Goal: Information Seeking & Learning: Check status

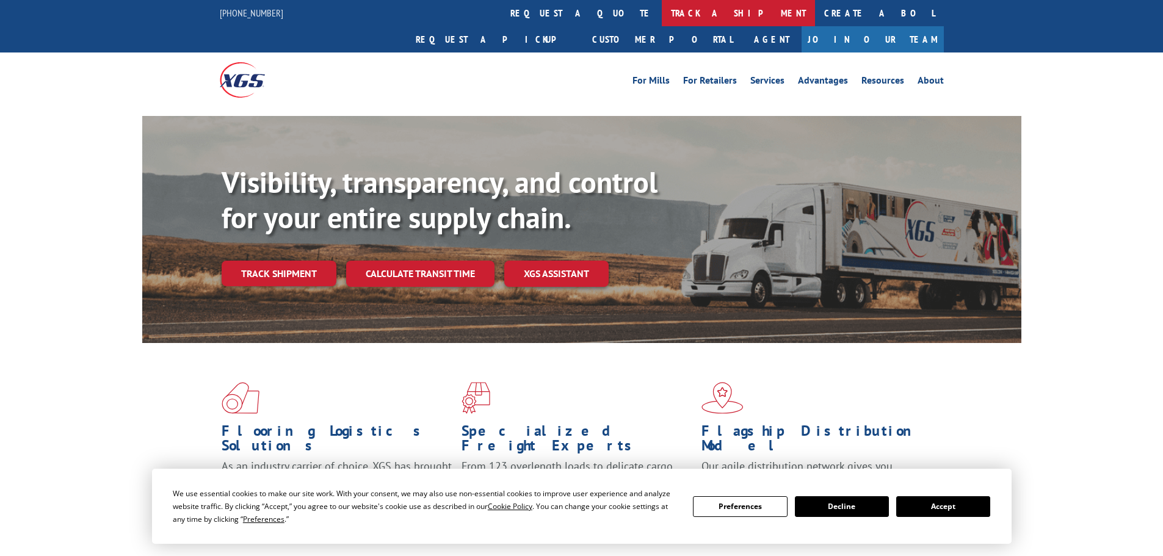
click at [662, 13] on link "track a shipment" at bounding box center [738, 13] width 153 height 26
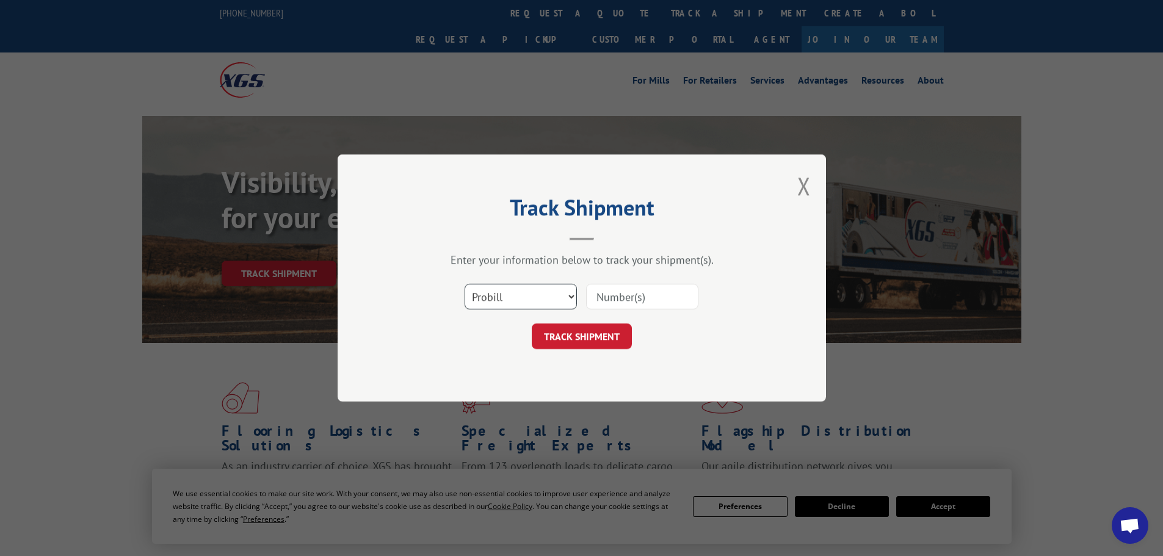
click at [532, 294] on select "Select category... Probill BOL PO" at bounding box center [521, 297] width 112 height 26
click at [465, 284] on select "Select category... Probill BOL PO" at bounding box center [521, 297] width 112 height 26
click at [633, 294] on input at bounding box center [642, 297] width 112 height 26
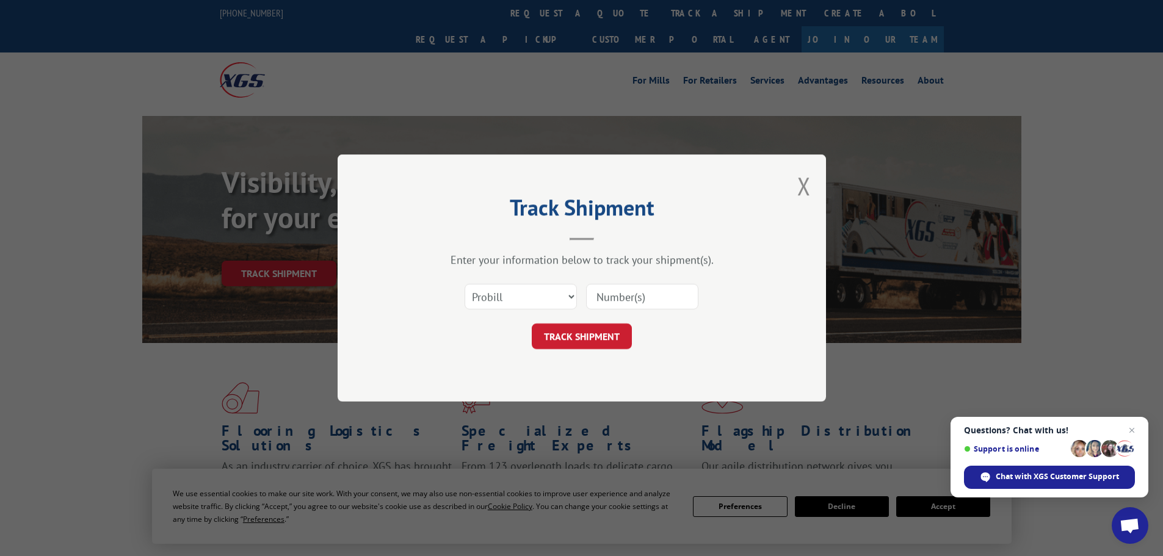
paste input "17323372"
type input "17323372"
click at [612, 329] on button "TRACK SHIPMENT" at bounding box center [582, 337] width 100 height 26
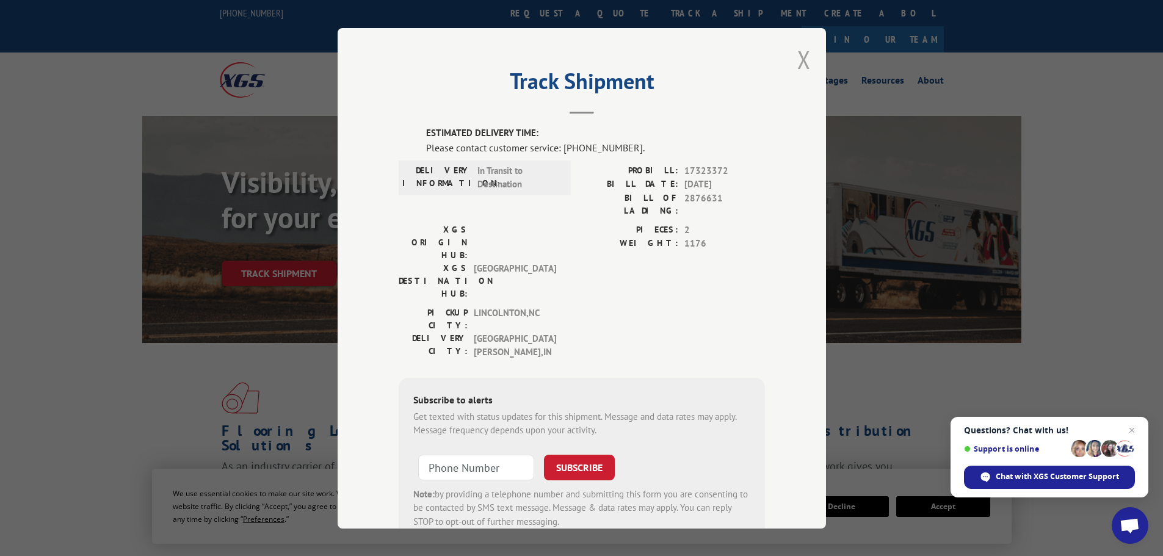
click at [798, 64] on button "Close modal" at bounding box center [804, 59] width 13 height 32
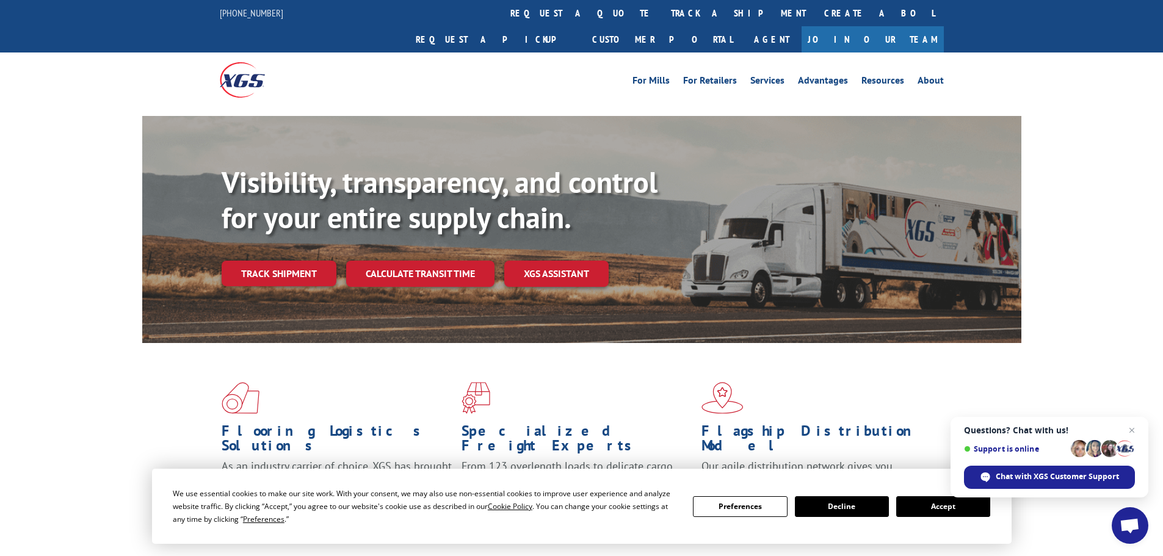
click at [662, 15] on link "track a shipment" at bounding box center [738, 13] width 153 height 26
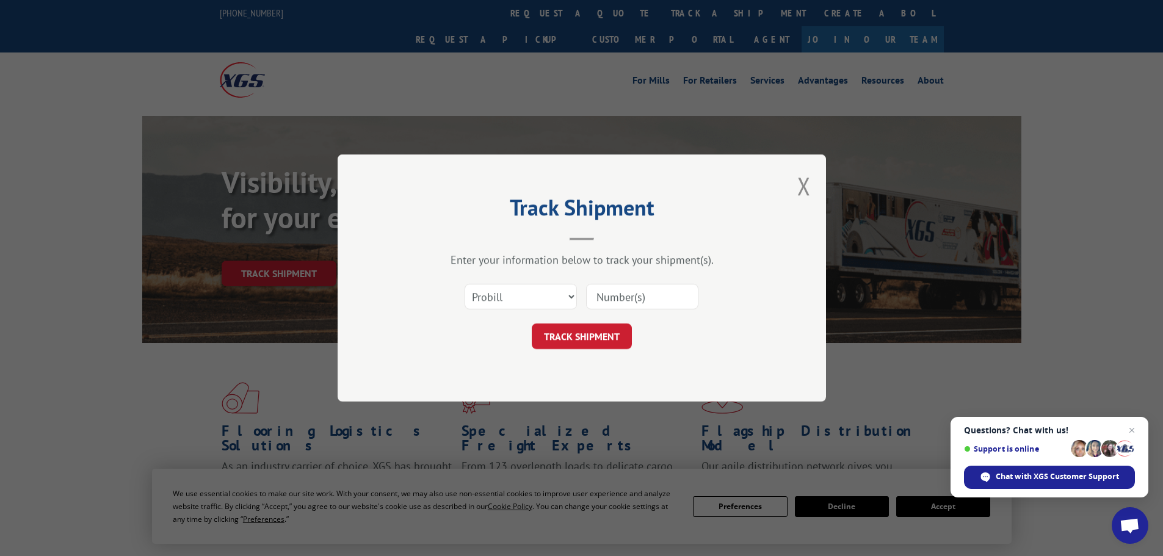
click at [626, 298] on input at bounding box center [642, 297] width 112 height 26
click at [624, 296] on input at bounding box center [642, 297] width 112 height 26
paste input "17323372"
type input "17323372"
click at [609, 340] on button "TRACK SHIPMENT" at bounding box center [582, 337] width 100 height 26
